Goal: Task Accomplishment & Management: Use online tool/utility

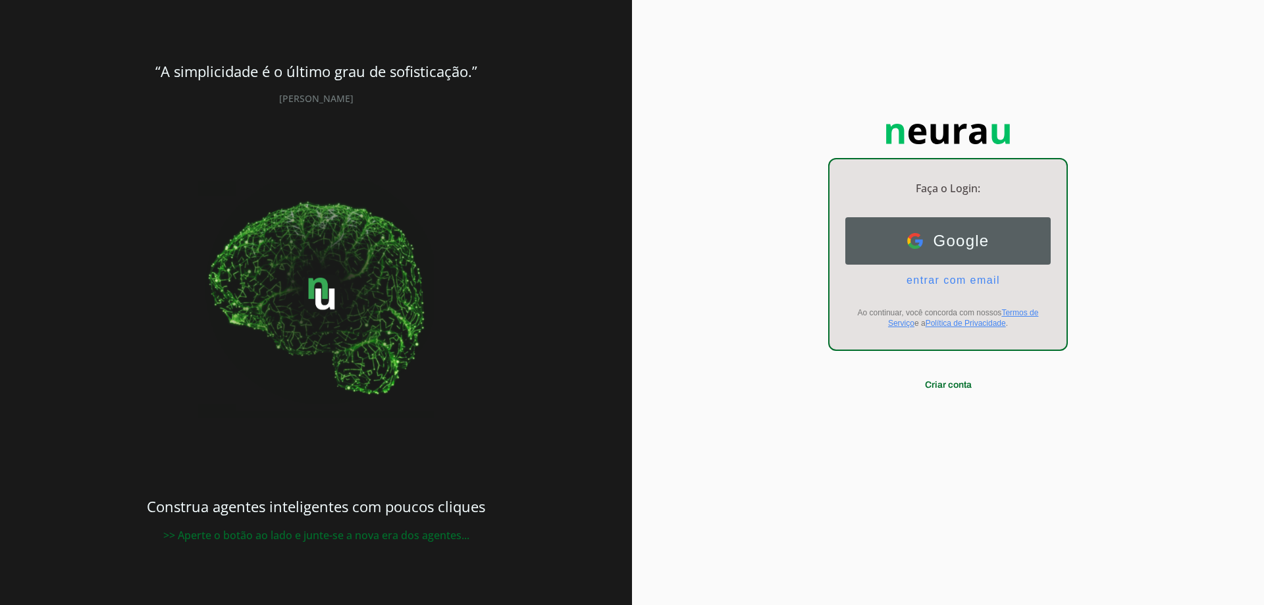
click at [957, 239] on span "Google" at bounding box center [956, 241] width 66 height 18
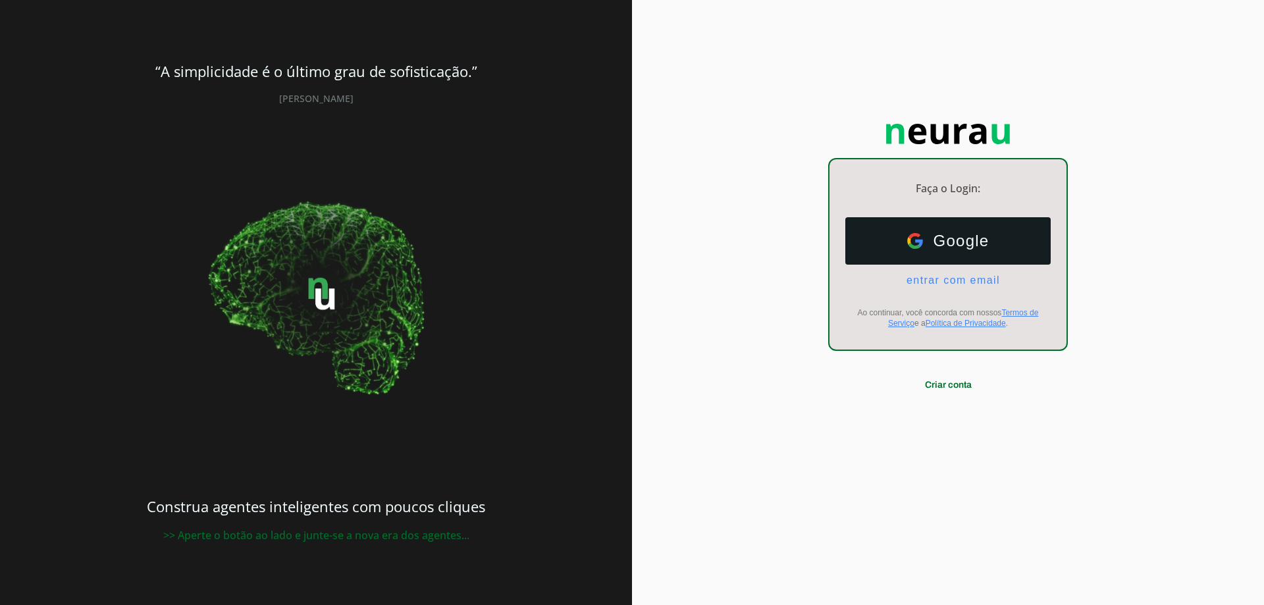
click at [950, 280] on div at bounding box center [948, 264] width 52 height 52
click at [947, 277] on span "entrar com email" at bounding box center [948, 280] width 104 height 12
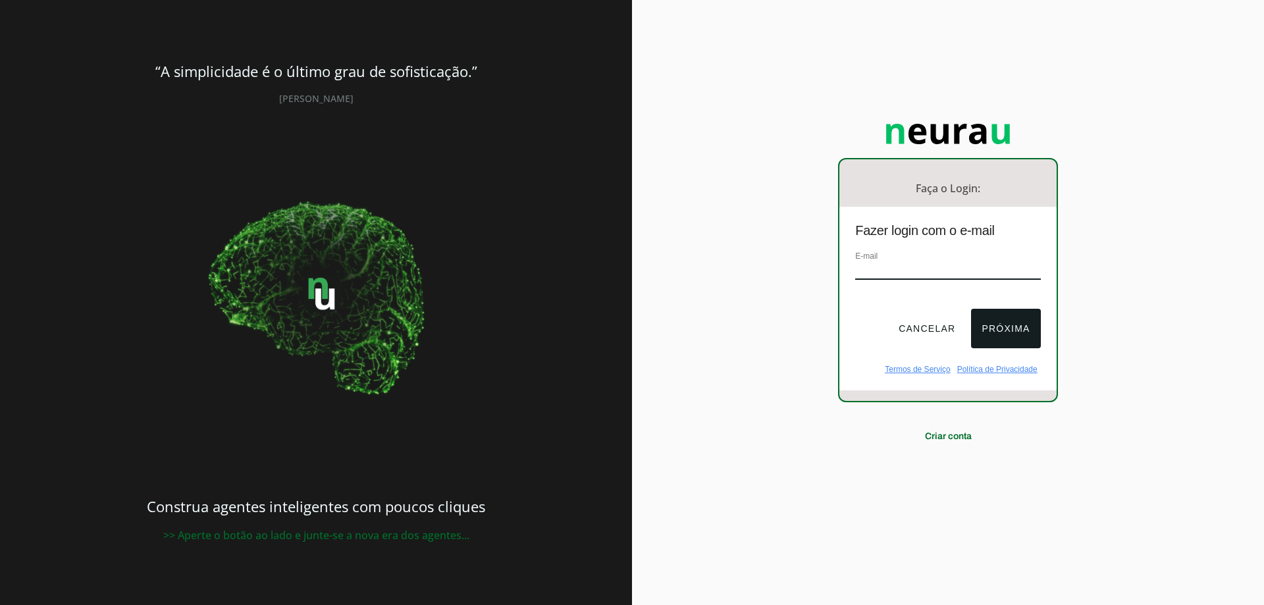
paste input "[EMAIL_ADDRESS][DOMAIN_NAME]"
type input "[EMAIL_ADDRESS][DOMAIN_NAME]"
click at [1027, 333] on button "Próxima" at bounding box center [1005, 328] width 69 height 39
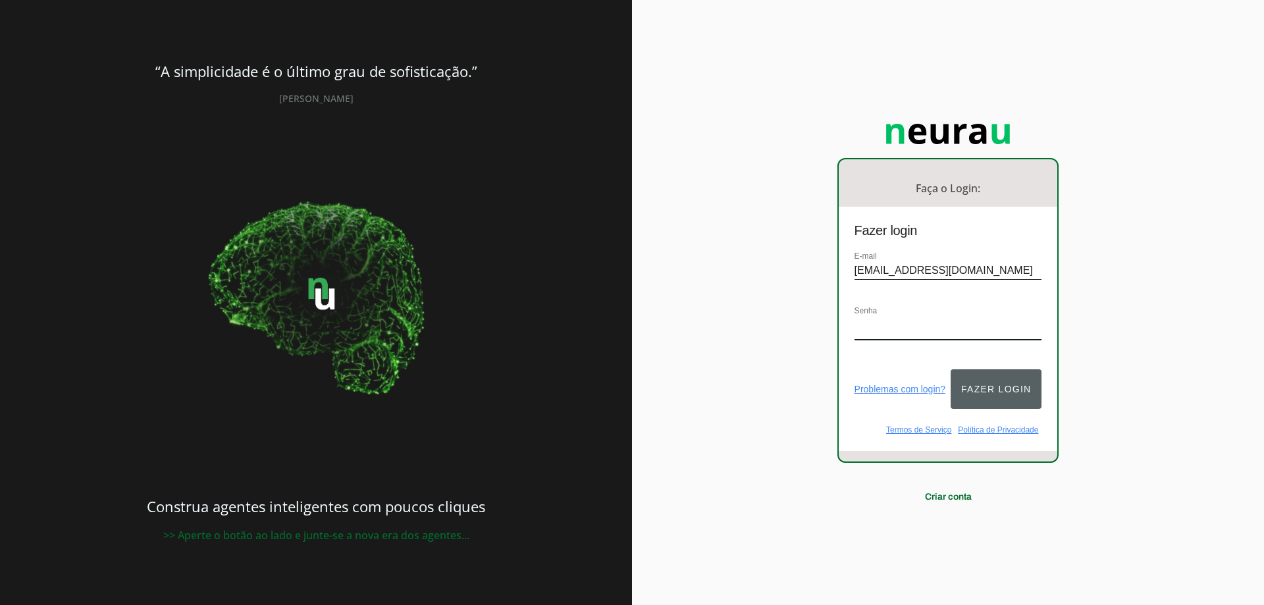
click at [1002, 374] on button "Fazer login" at bounding box center [995, 388] width 91 height 39
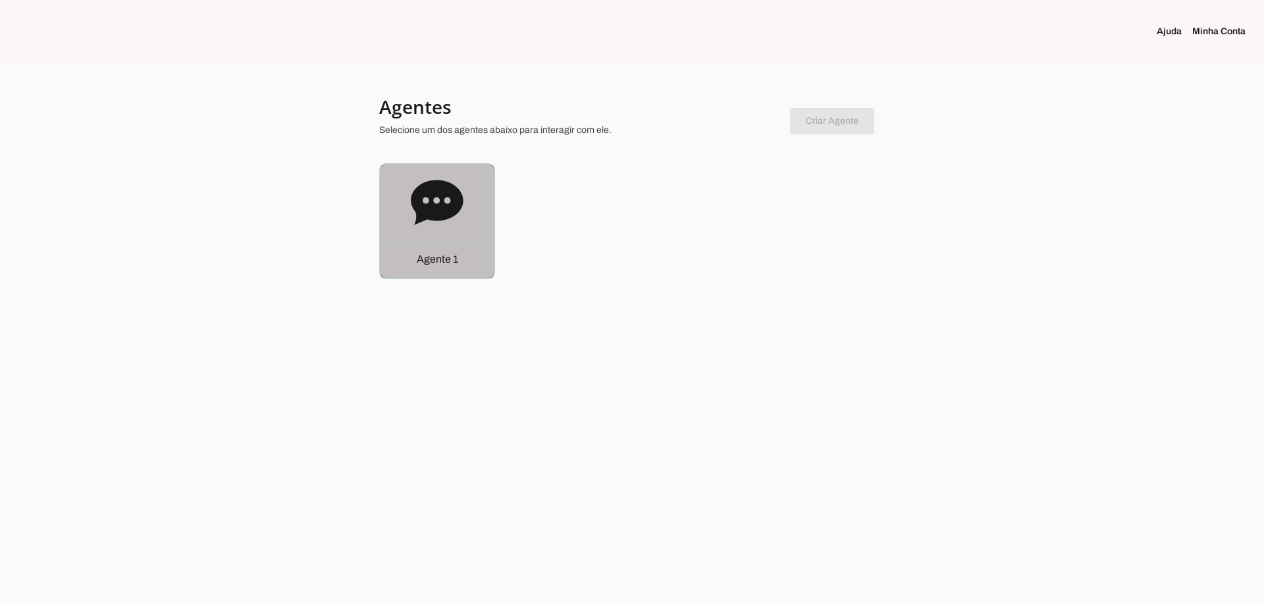
click at [426, 204] on icon at bounding box center [437, 202] width 52 height 45
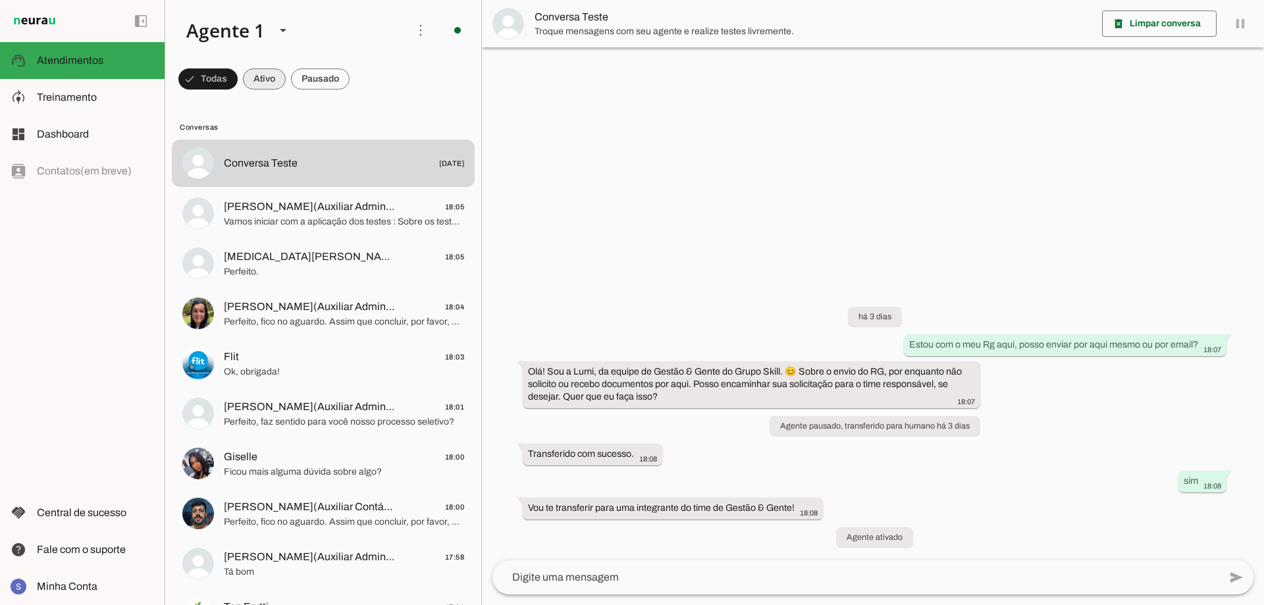
click at [271, 78] on span at bounding box center [264, 79] width 43 height 32
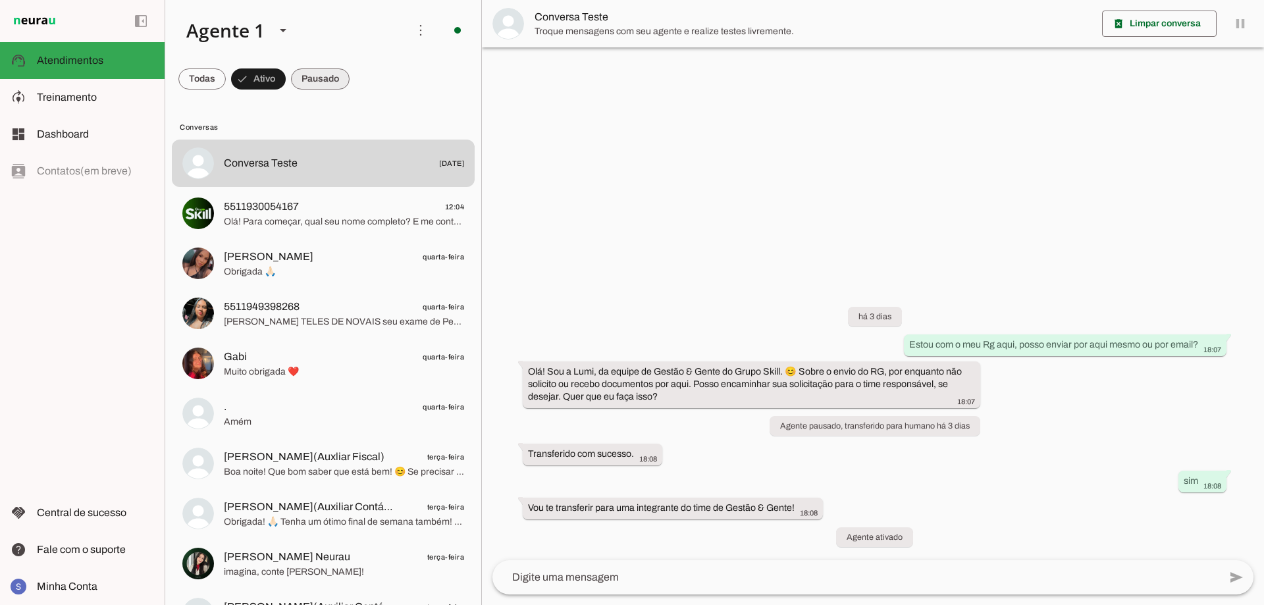
click at [298, 80] on span at bounding box center [320, 79] width 59 height 32
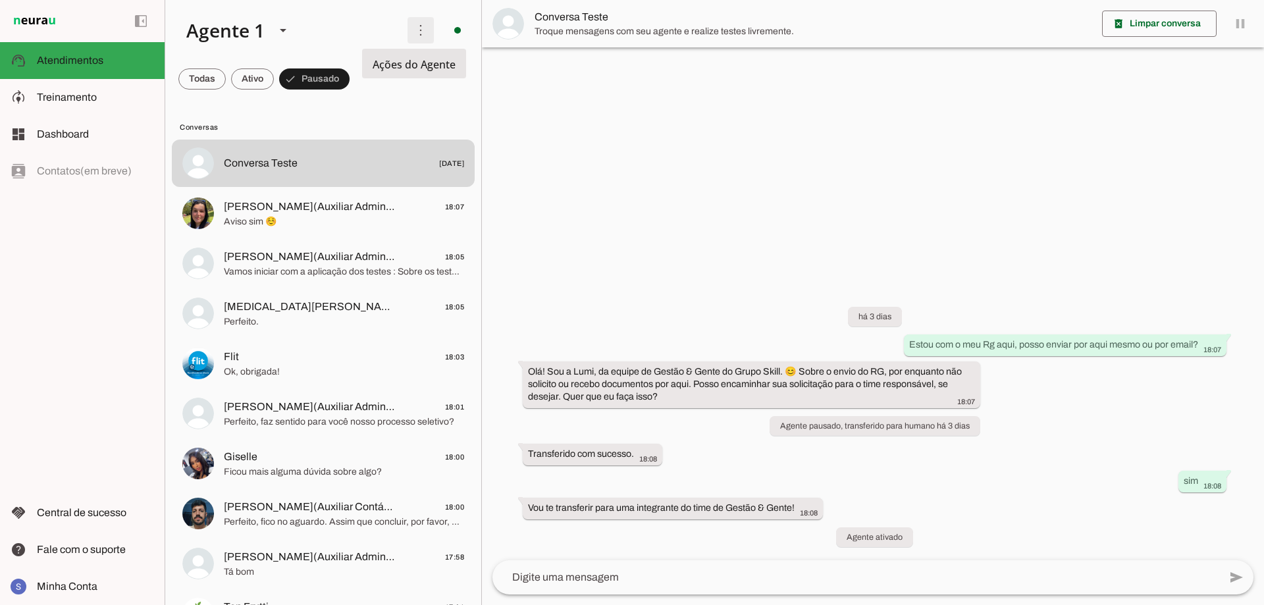
click at [413, 37] on span at bounding box center [421, 30] width 32 height 32
click at [566, 75] on md-item "Ativar chats em massa" at bounding box center [603, 80] width 74 height 63
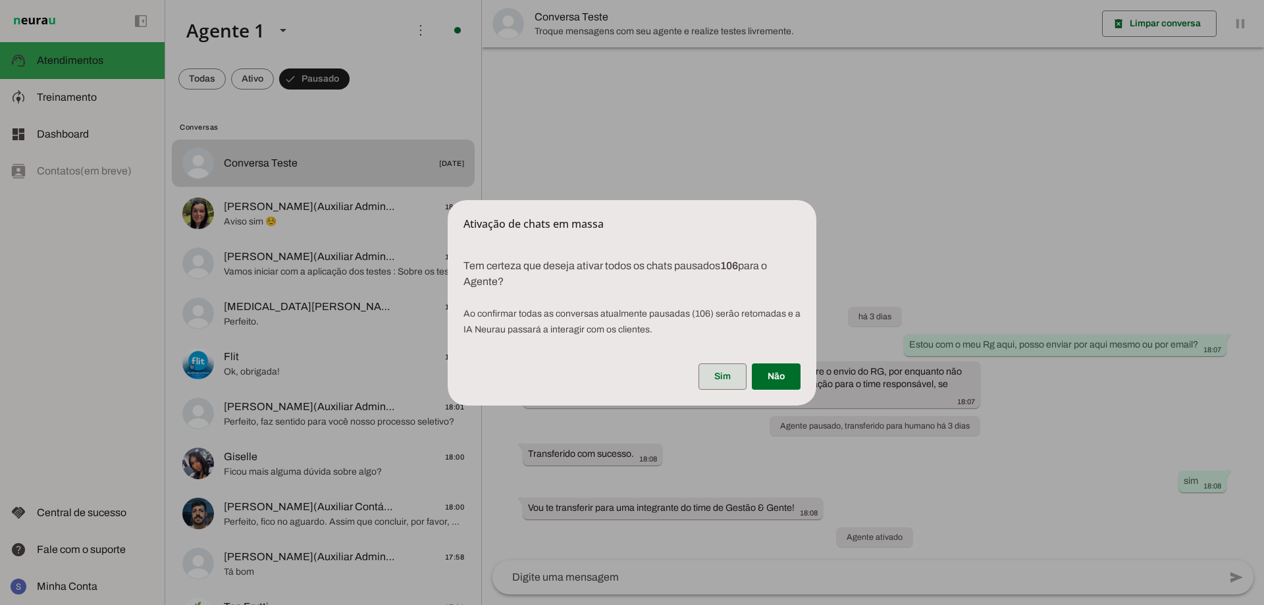
click at [727, 378] on span at bounding box center [722, 377] width 48 height 32
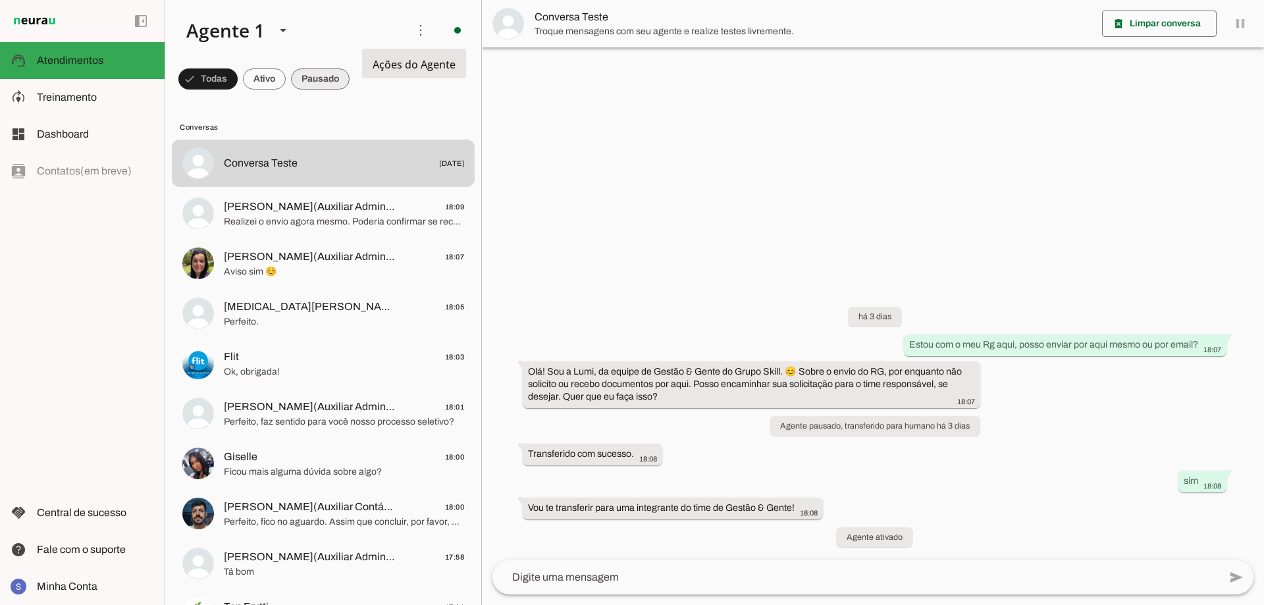
click at [331, 79] on span at bounding box center [320, 79] width 59 height 32
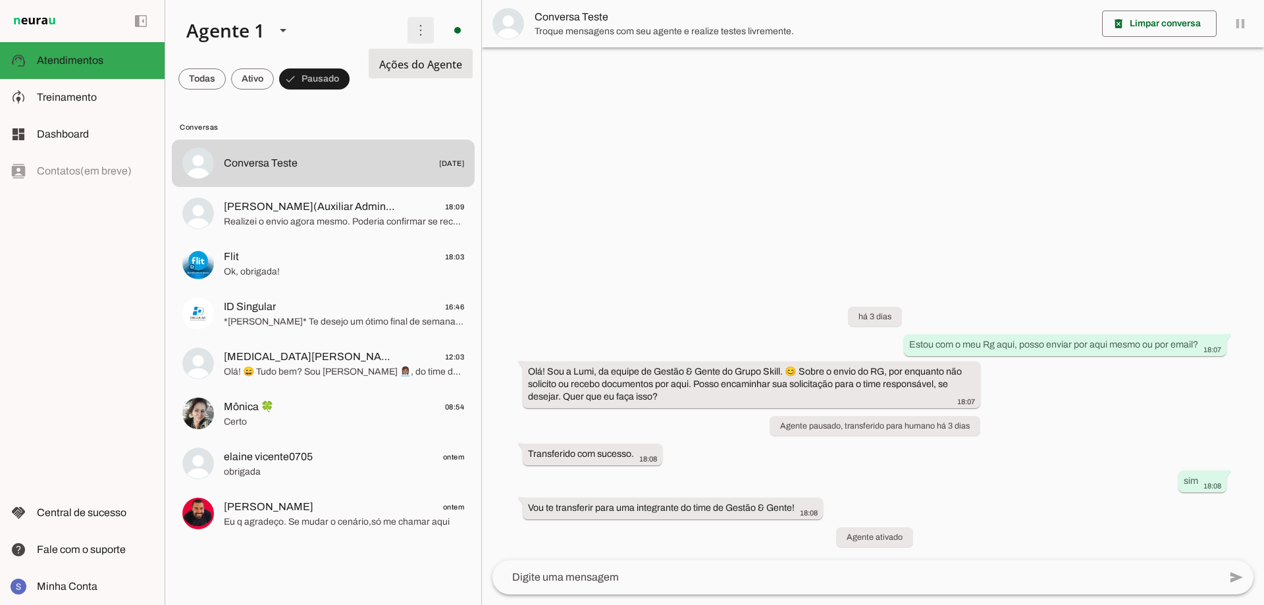
click at [410, 25] on span at bounding box center [421, 30] width 32 height 32
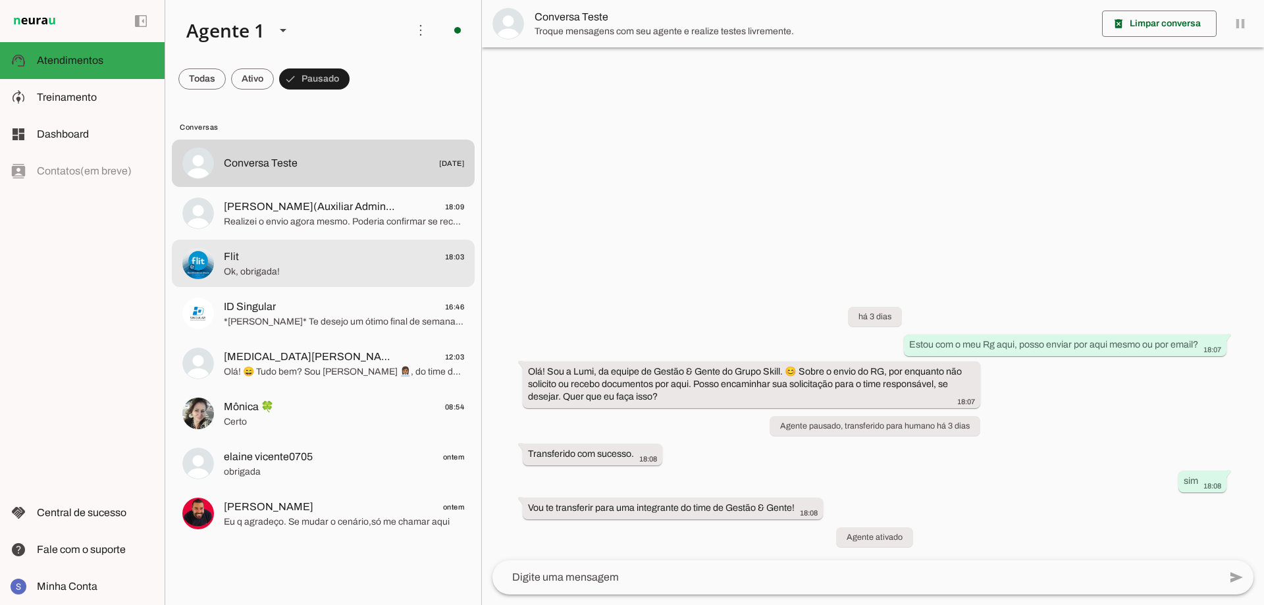
click at [298, 274] on span "Ok, obrigada!" at bounding box center [344, 271] width 240 height 13
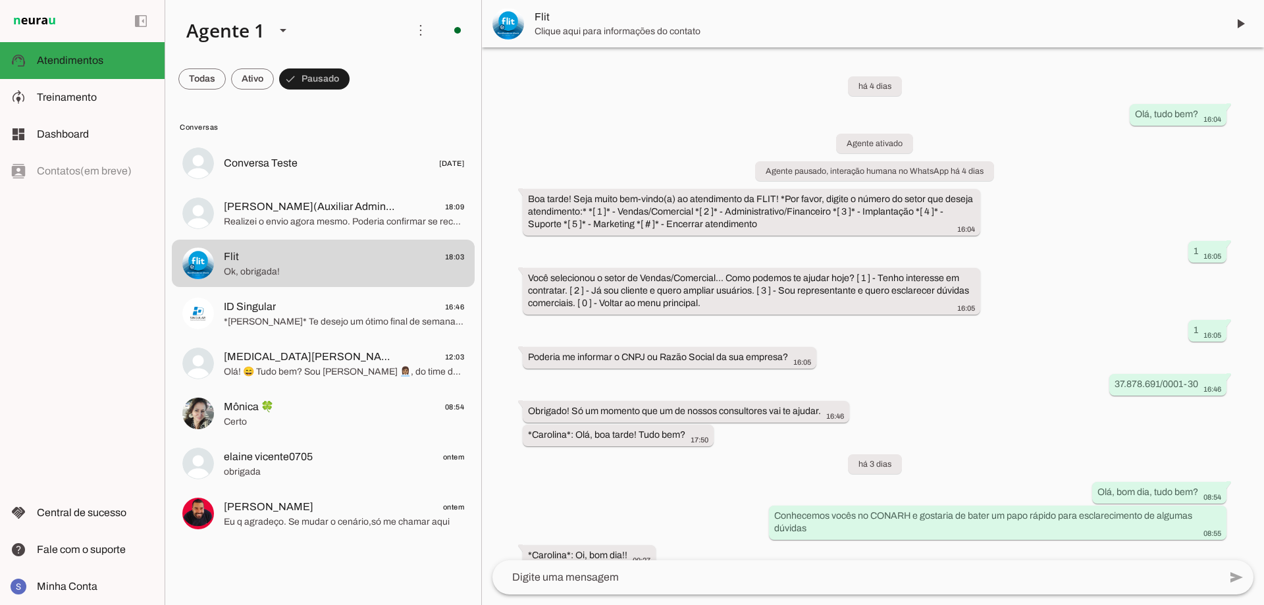
scroll to position [977, 0]
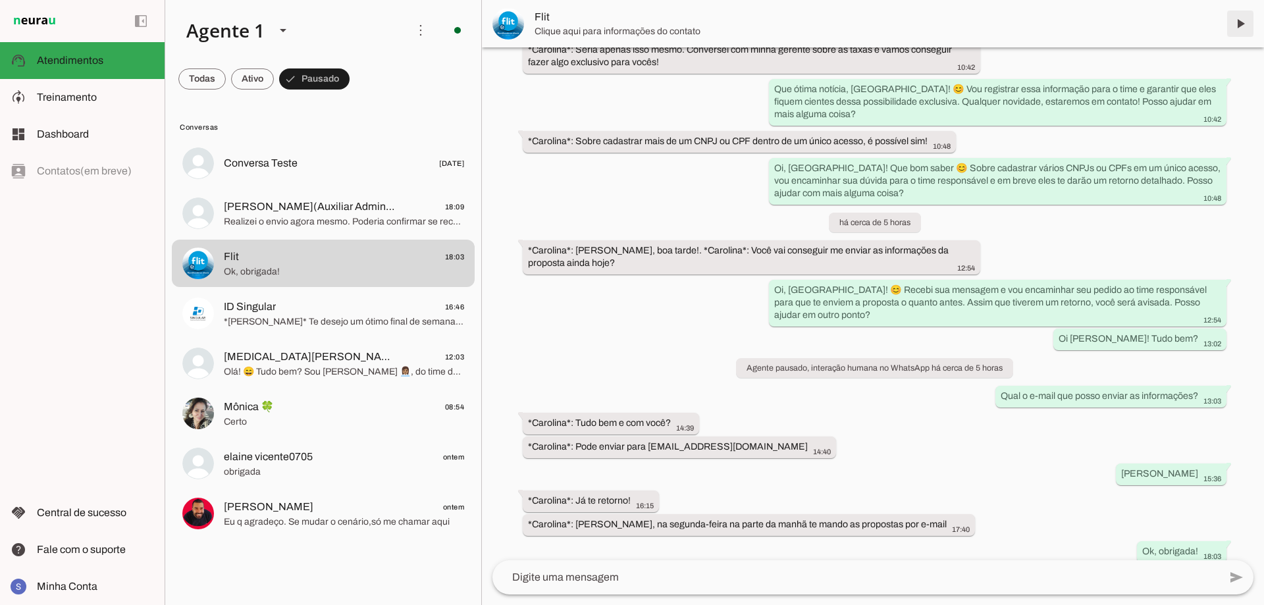
click at [1235, 28] on span at bounding box center [1240, 24] width 32 height 32
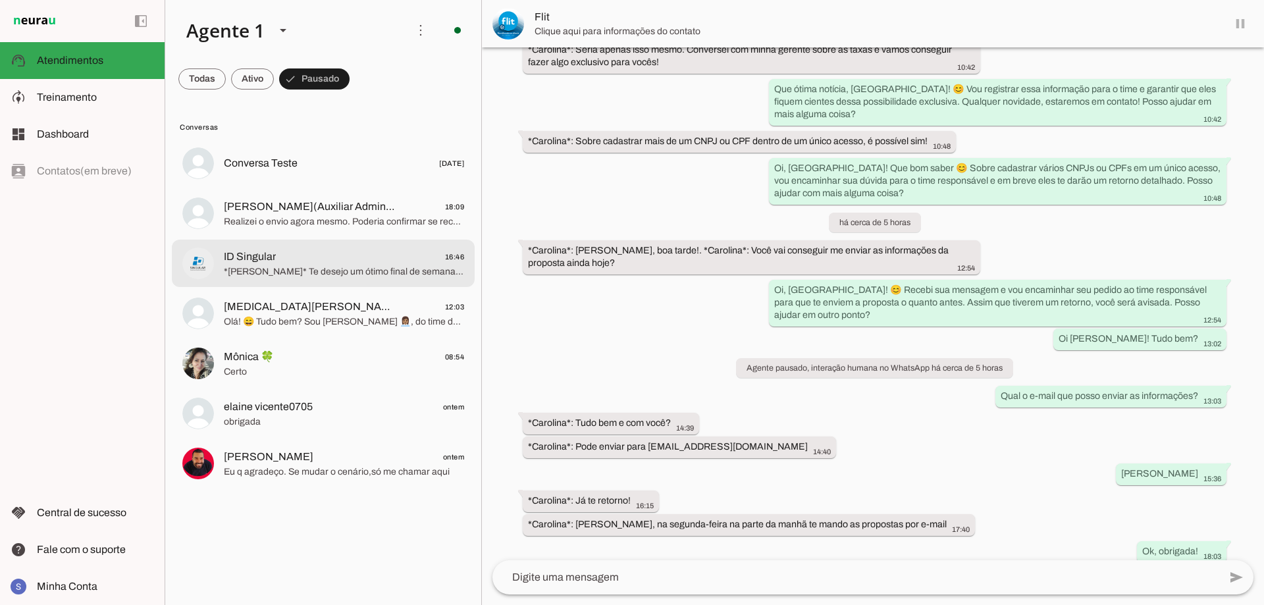
scroll to position [0, 0]
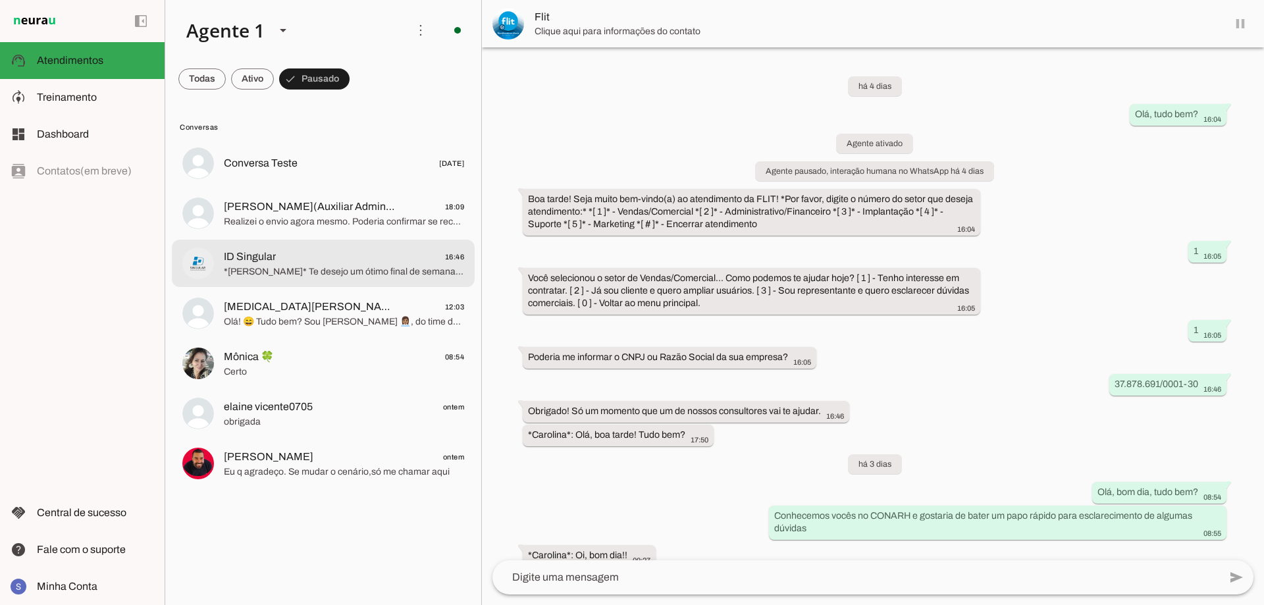
click at [301, 253] on span "ID Singular 16:46" at bounding box center [344, 257] width 240 height 16
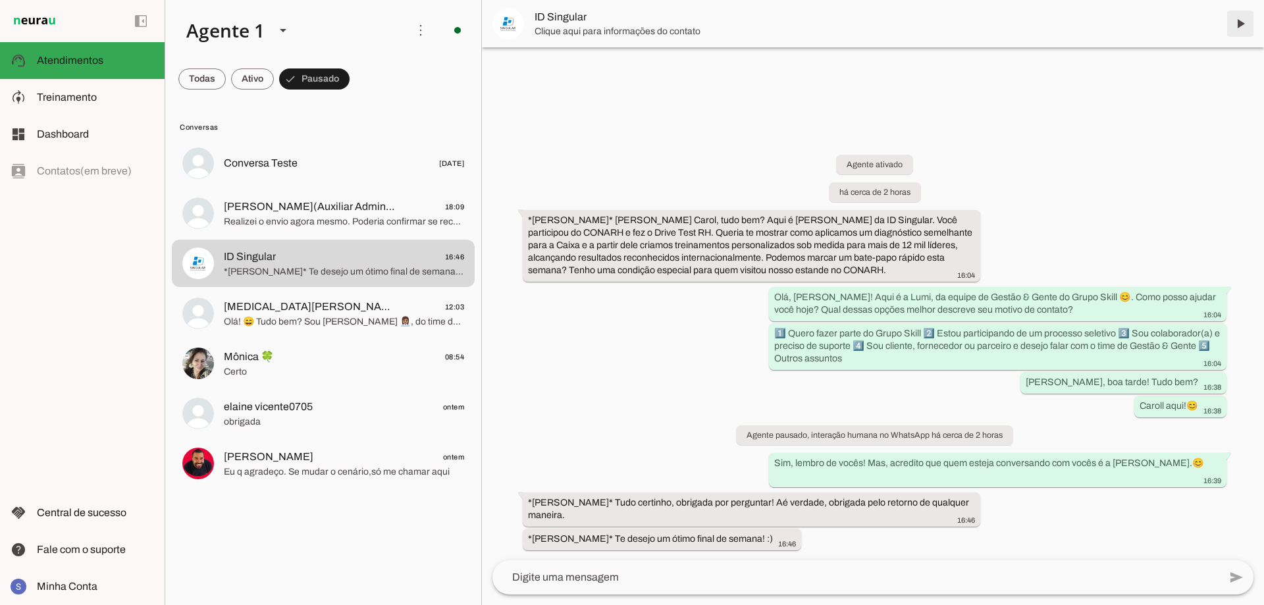
click at [1231, 24] on span at bounding box center [1240, 24] width 32 height 32
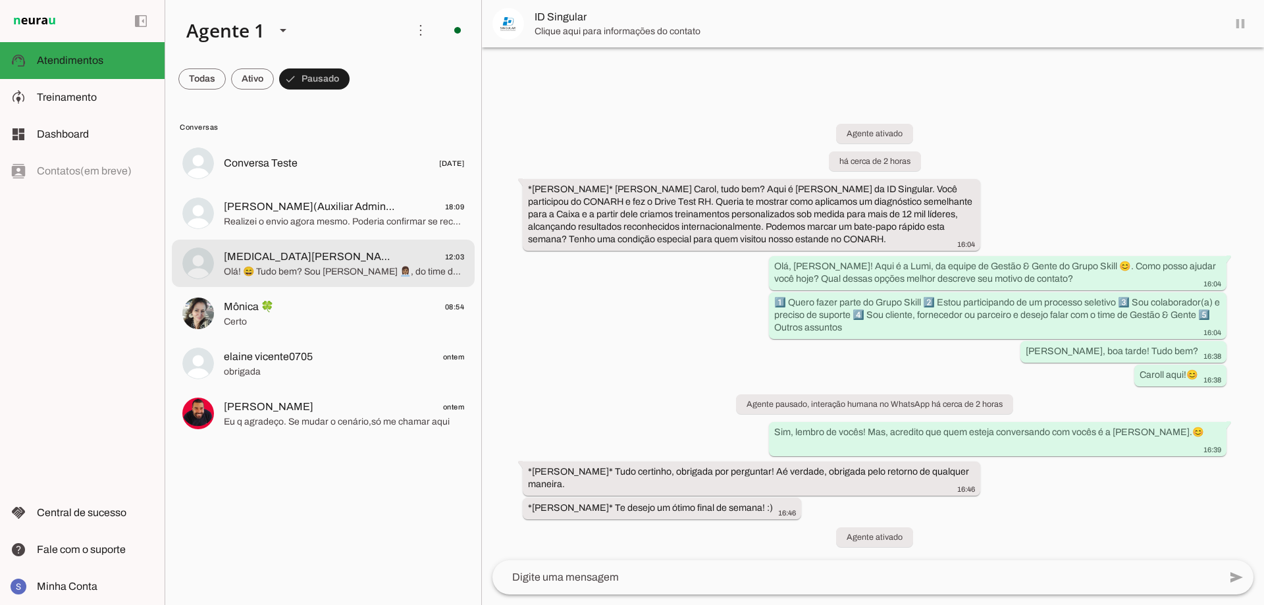
click at [326, 275] on span "Olá! 😄 Tudo bem? Sou [PERSON_NAME] 👩🏽‍💼, do time de Recrutamento e Seleção d…" at bounding box center [344, 271] width 240 height 13
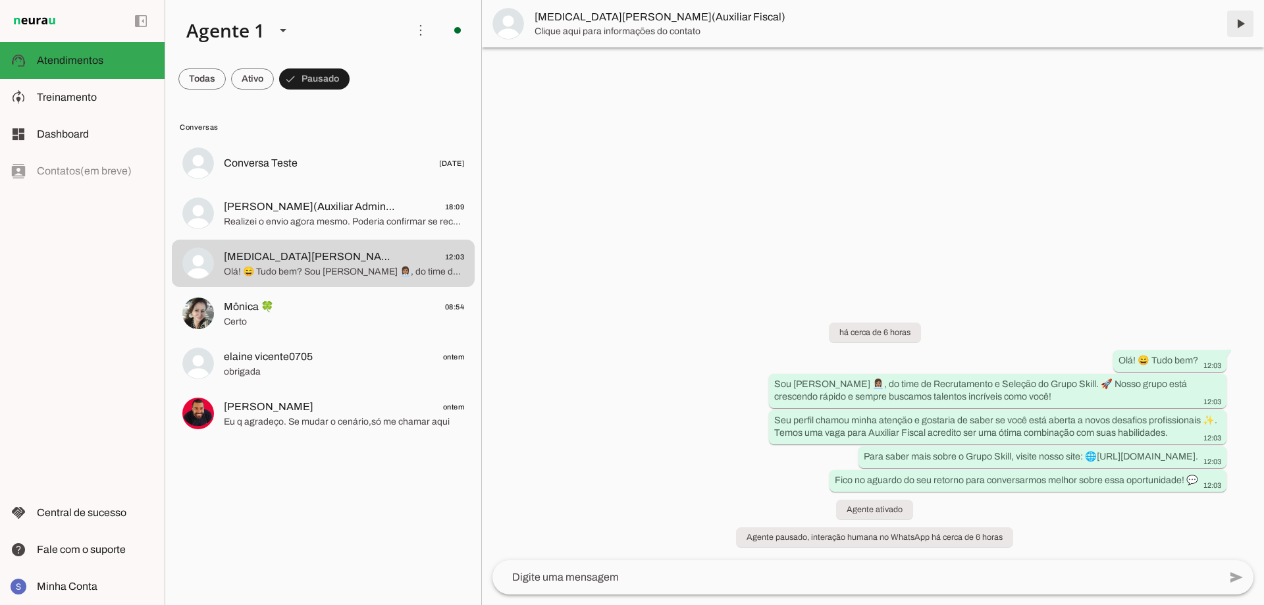
click at [1238, 28] on span at bounding box center [1240, 24] width 32 height 32
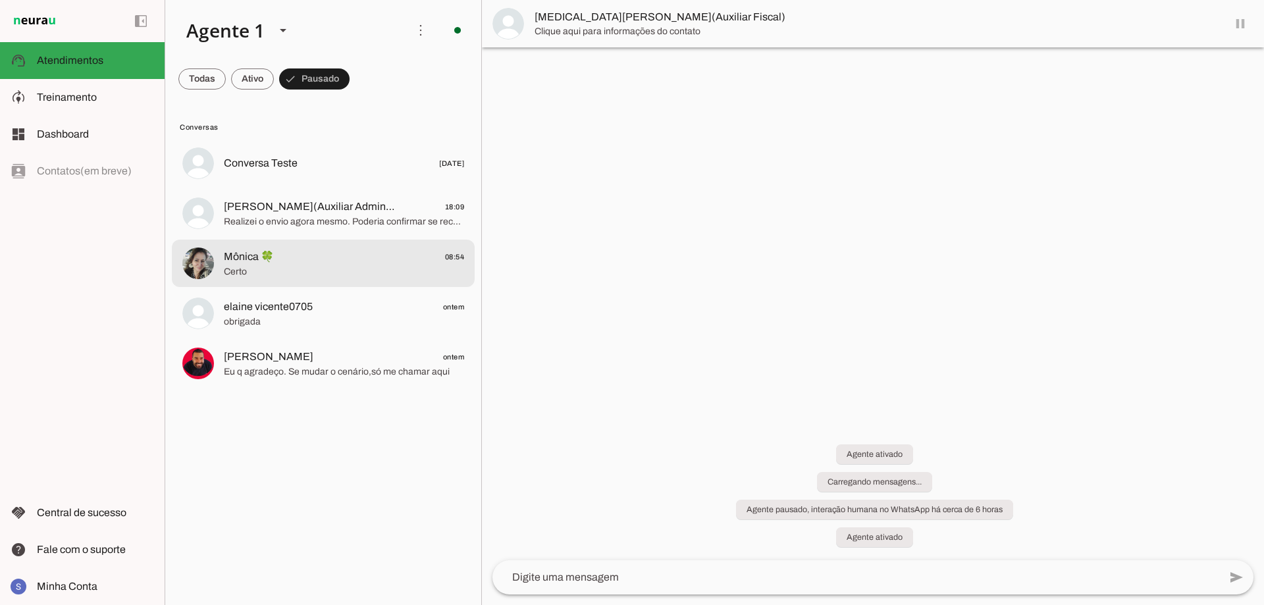
click at [293, 268] on span "Certo" at bounding box center [344, 271] width 240 height 13
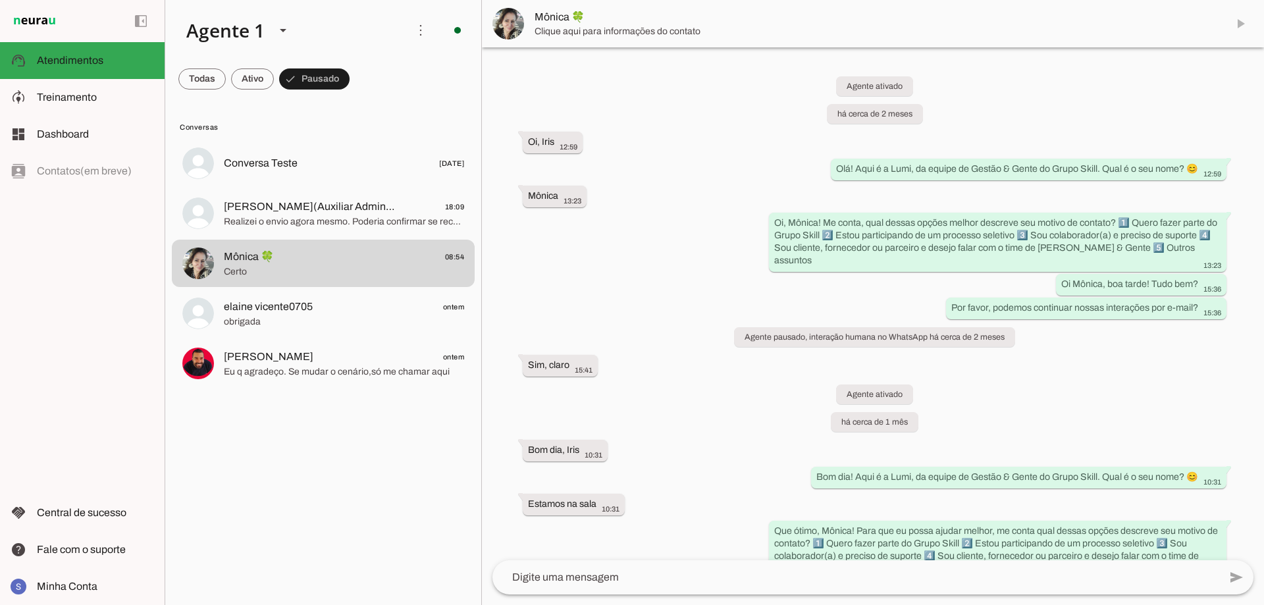
scroll to position [1019, 0]
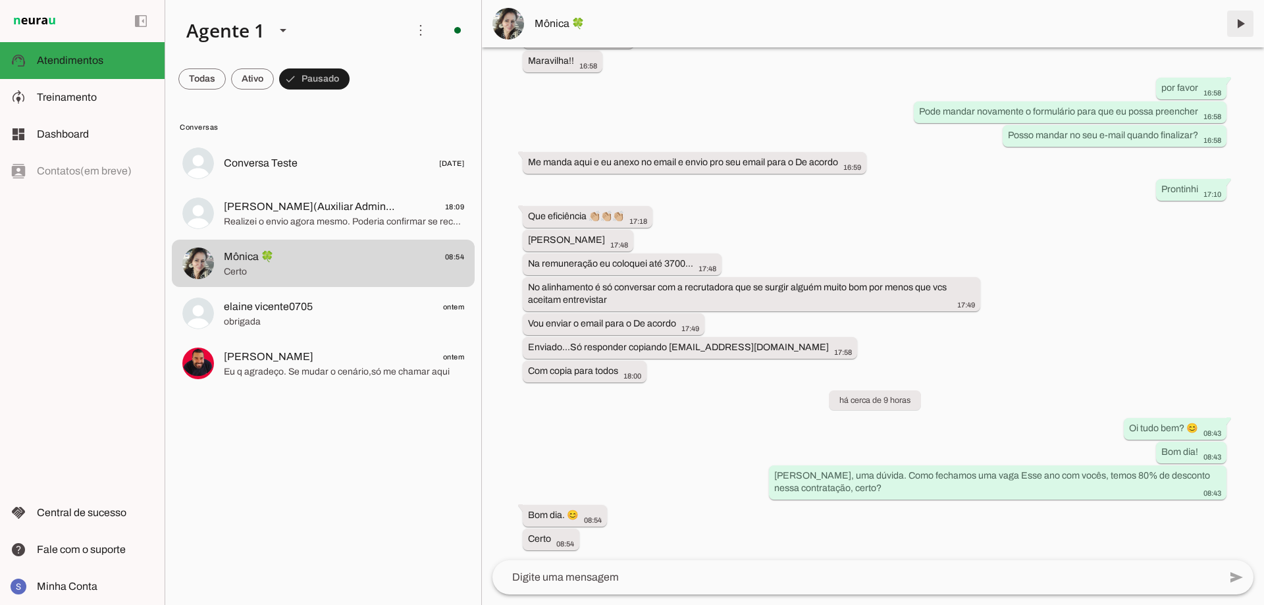
click at [1238, 20] on span at bounding box center [1240, 24] width 32 height 32
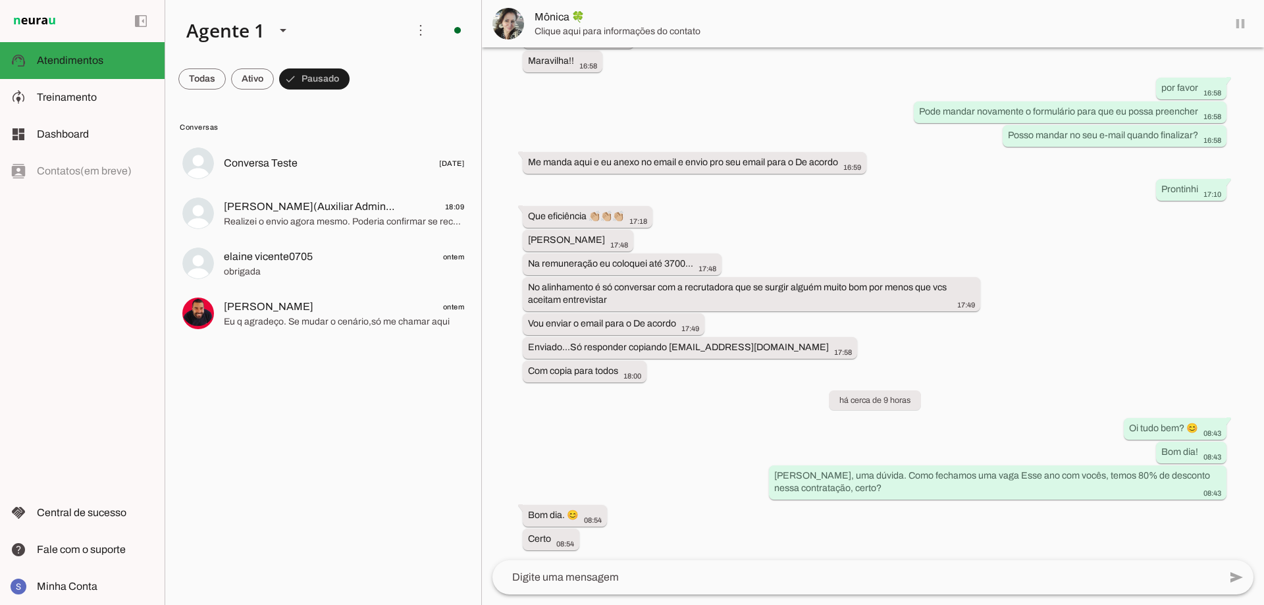
scroll to position [0, 0]
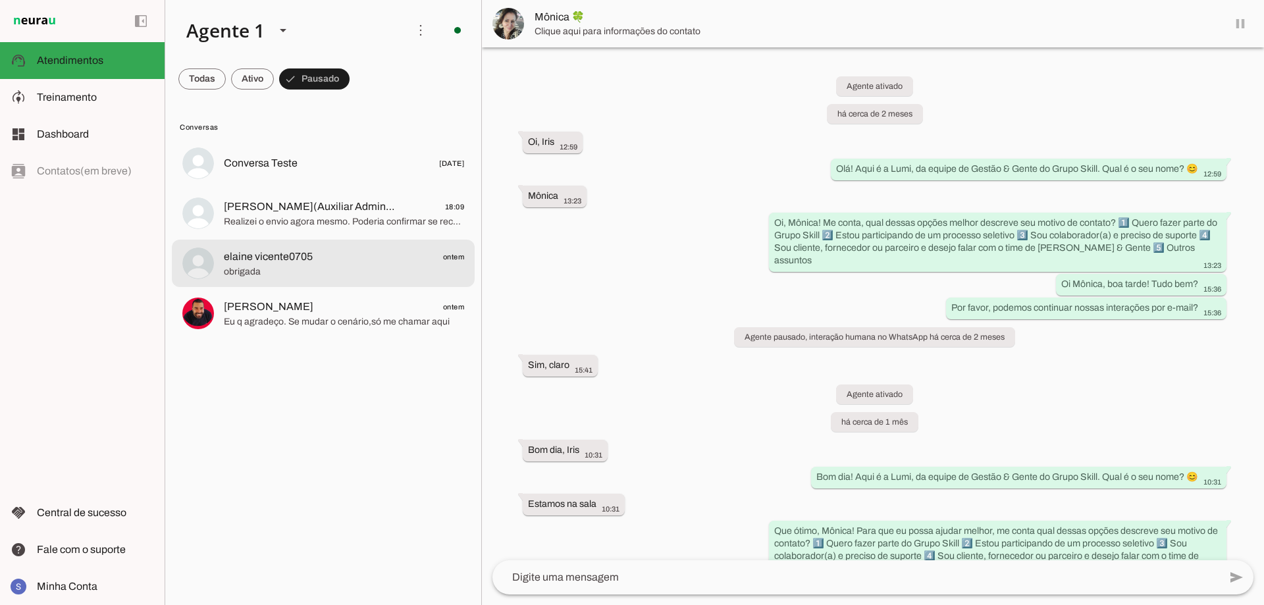
click at [269, 249] on span "elaine vicente0705" at bounding box center [268, 257] width 89 height 16
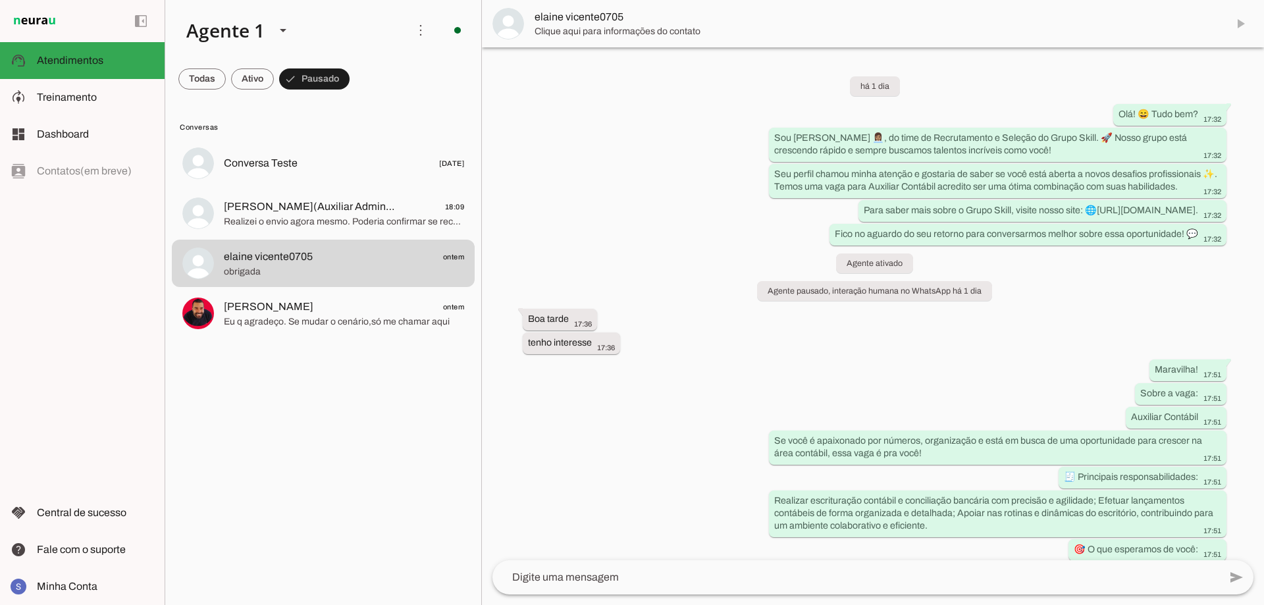
scroll to position [336, 0]
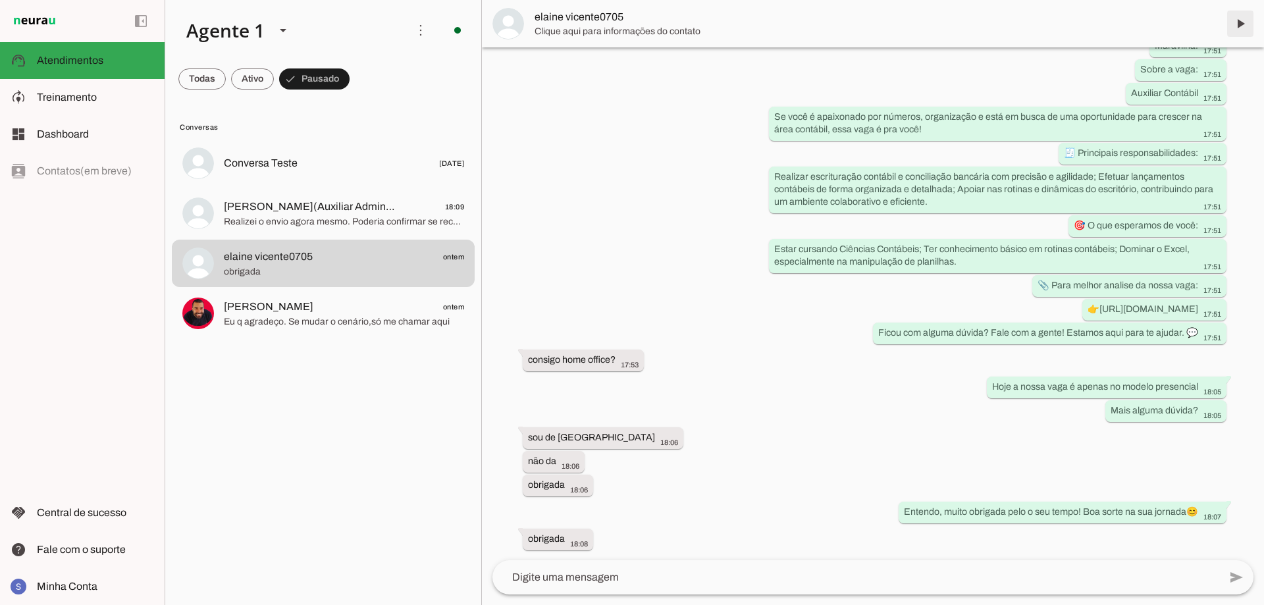
click at [1227, 21] on span at bounding box center [1240, 24] width 32 height 32
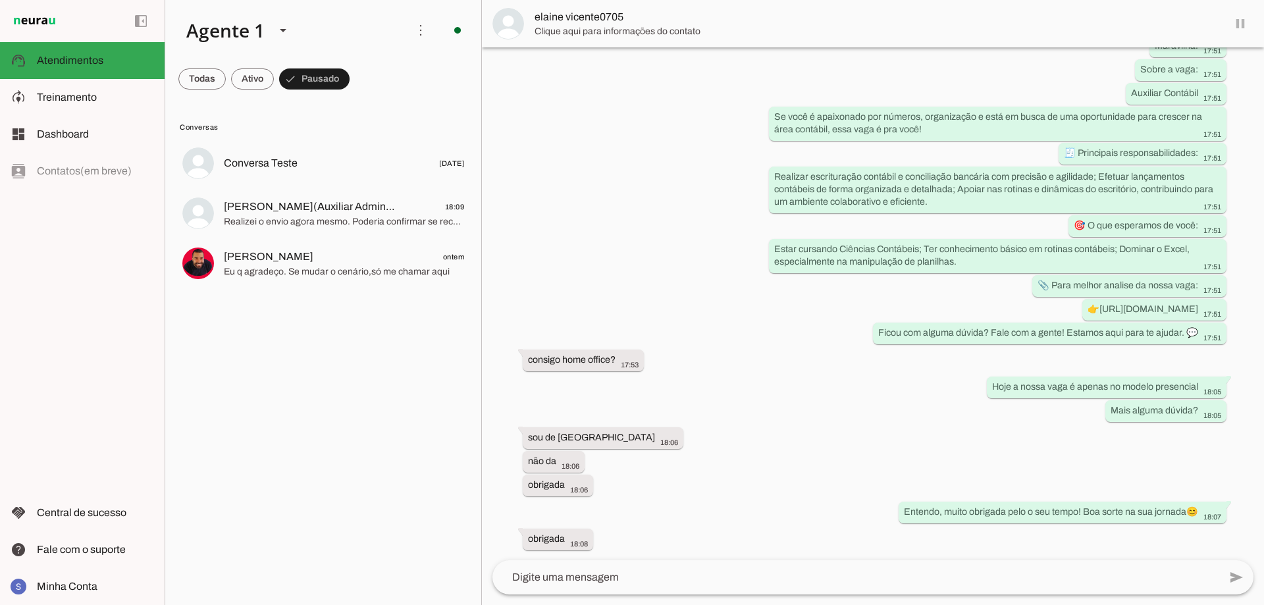
scroll to position [0, 0]
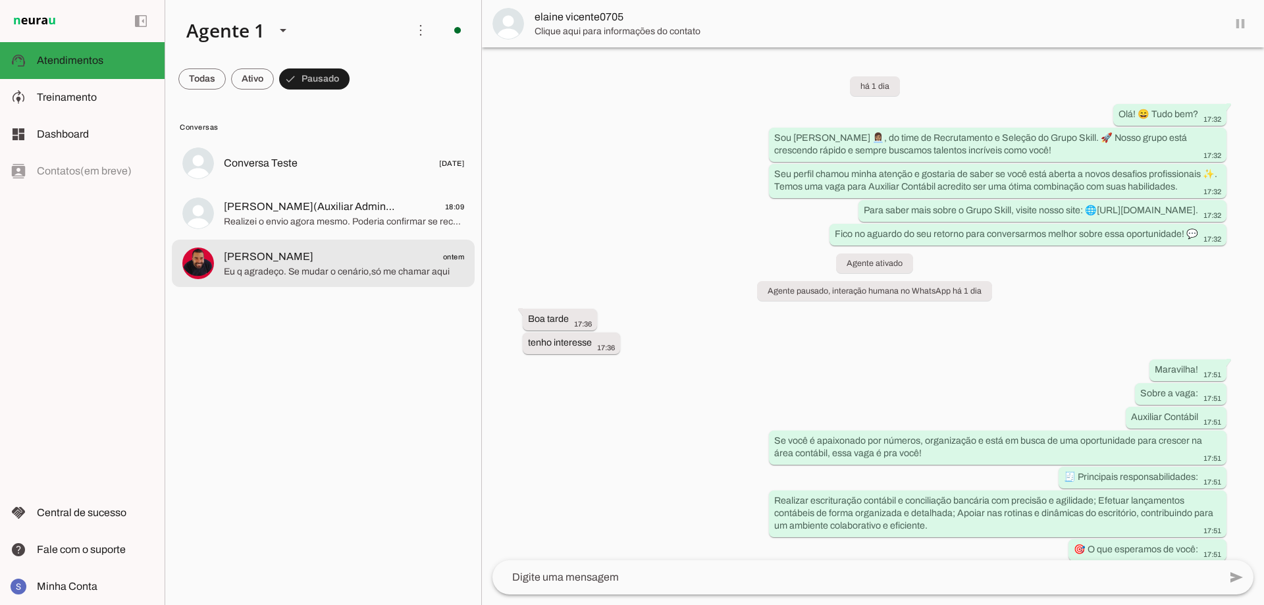
click at [278, 270] on span "Eu q agradeço. Se mudar o cenário,só me chamar aqui" at bounding box center [344, 271] width 240 height 13
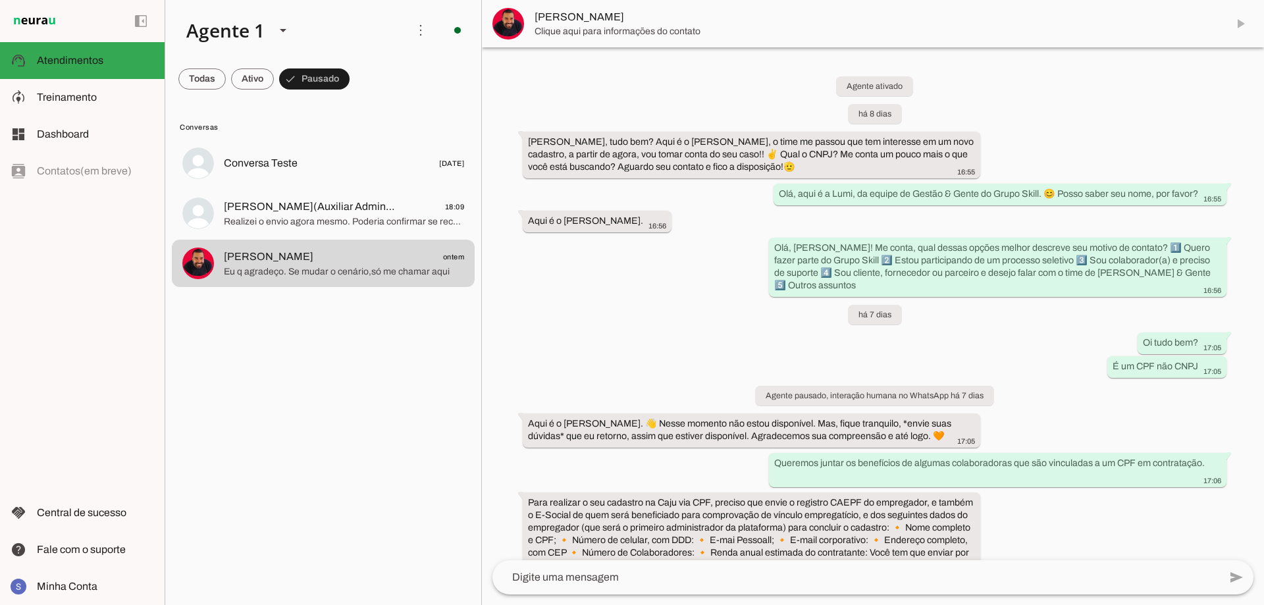
scroll to position [1085, 0]
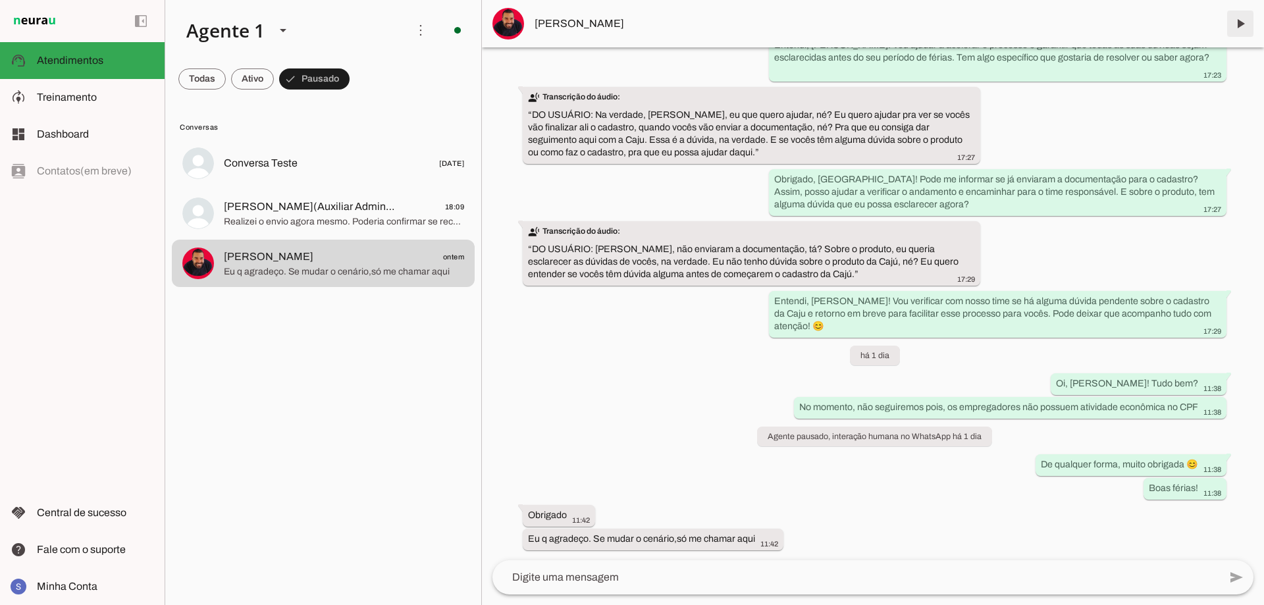
click at [1237, 22] on span at bounding box center [1240, 24] width 32 height 32
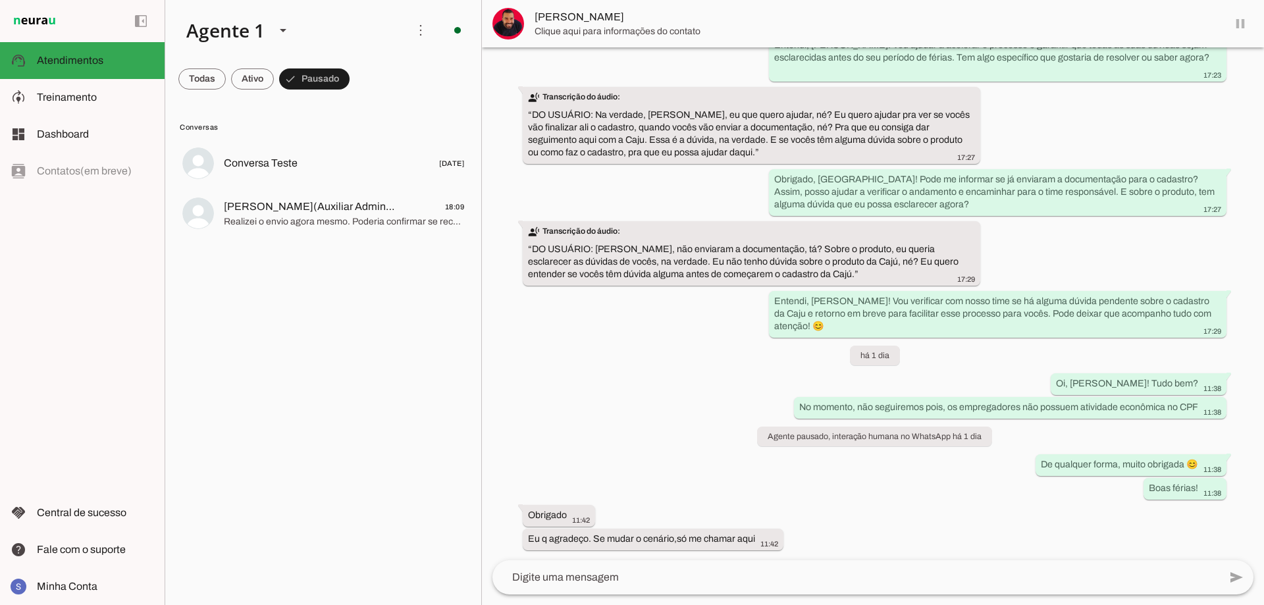
scroll to position [0, 0]
